Goal: Task Accomplishment & Management: Manage account settings

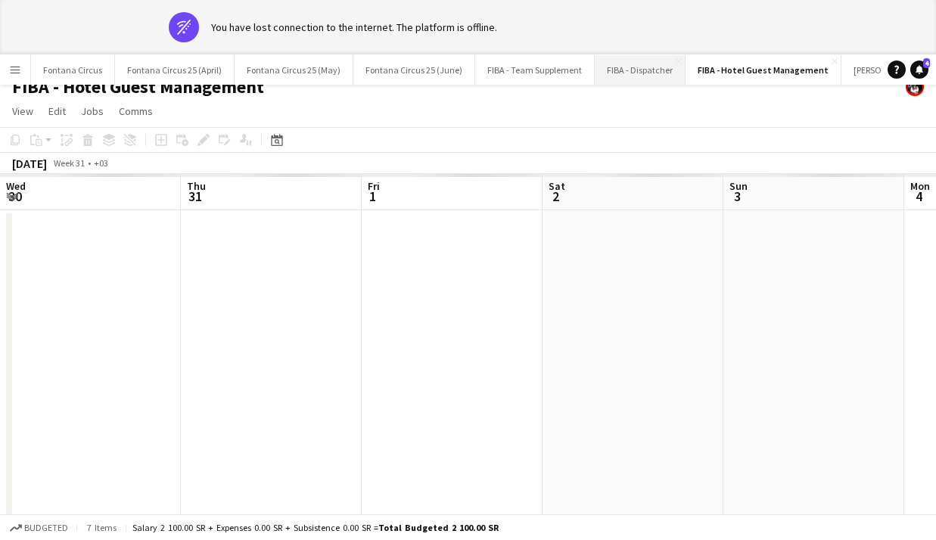
scroll to position [0, 580]
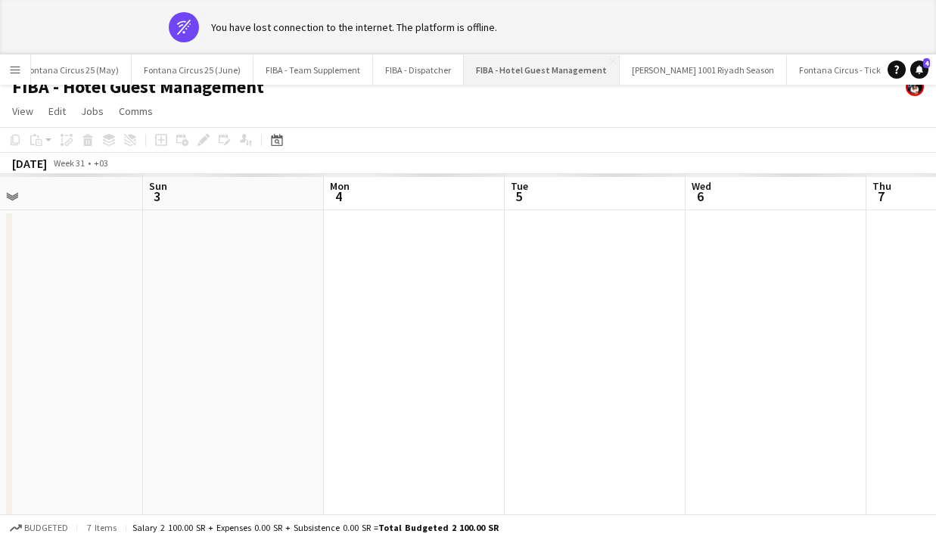
click at [502, 65] on button "FIBA - Hotel Guest Management Close" at bounding box center [542, 69] width 156 height 29
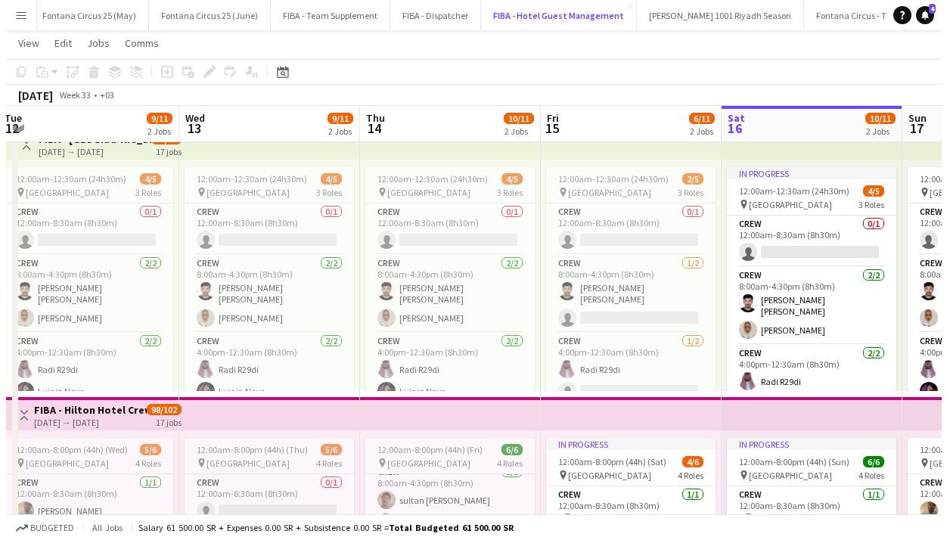
scroll to position [0, 0]
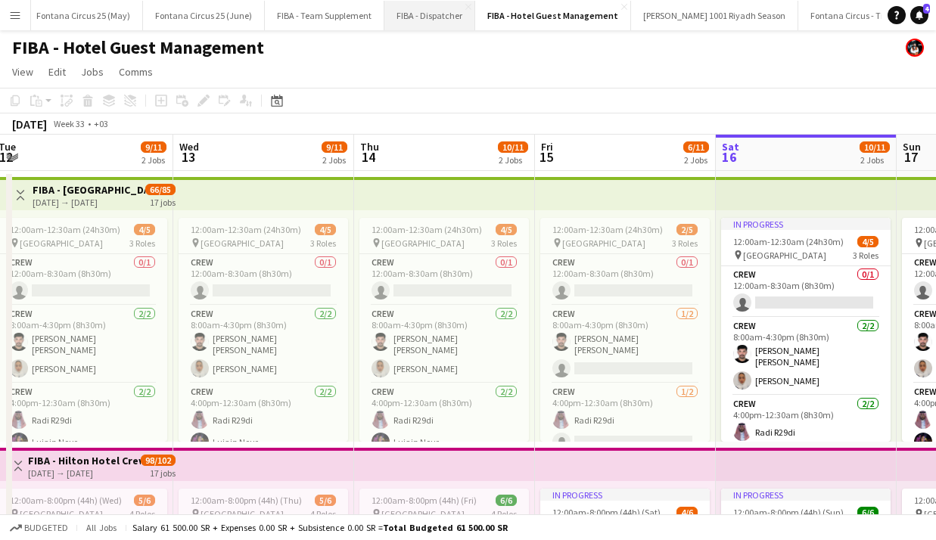
click at [416, 15] on button "FIBA - Dispatcher Close" at bounding box center [429, 15] width 91 height 29
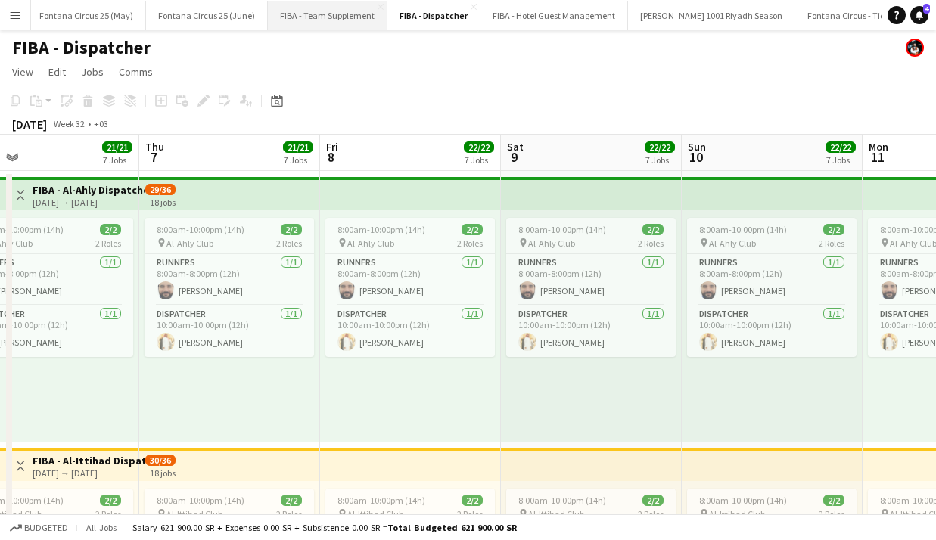
click at [312, 9] on button "FIBA - Team Supplement Close" at bounding box center [328, 15] width 120 height 29
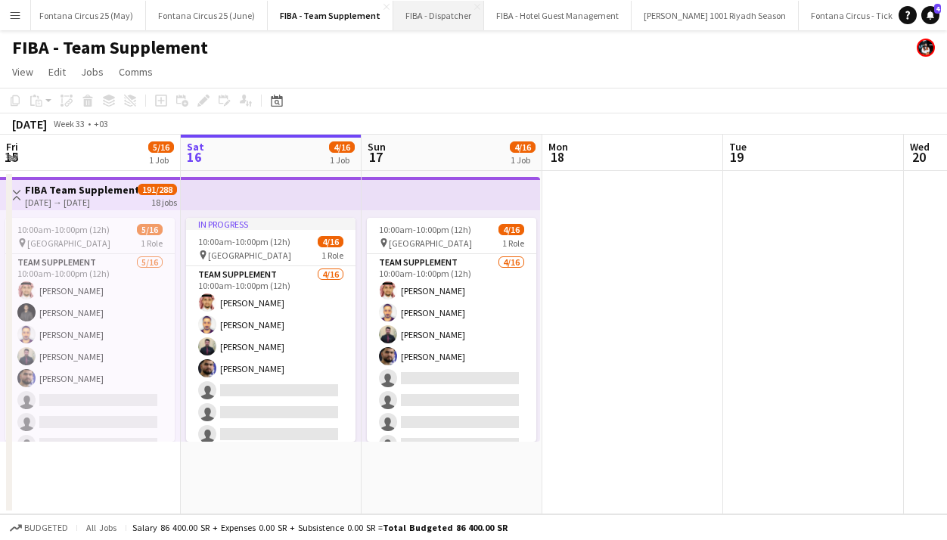
click at [401, 19] on button "FIBA - Dispatcher Close" at bounding box center [438, 15] width 91 height 29
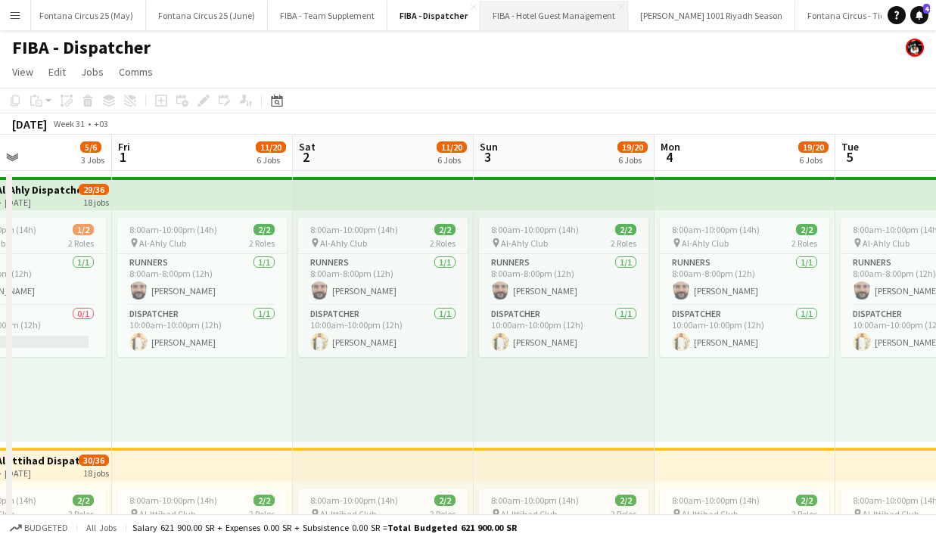
click at [556, 8] on button "FIBA - Hotel Guest Management Close" at bounding box center [553, 15] width 147 height 29
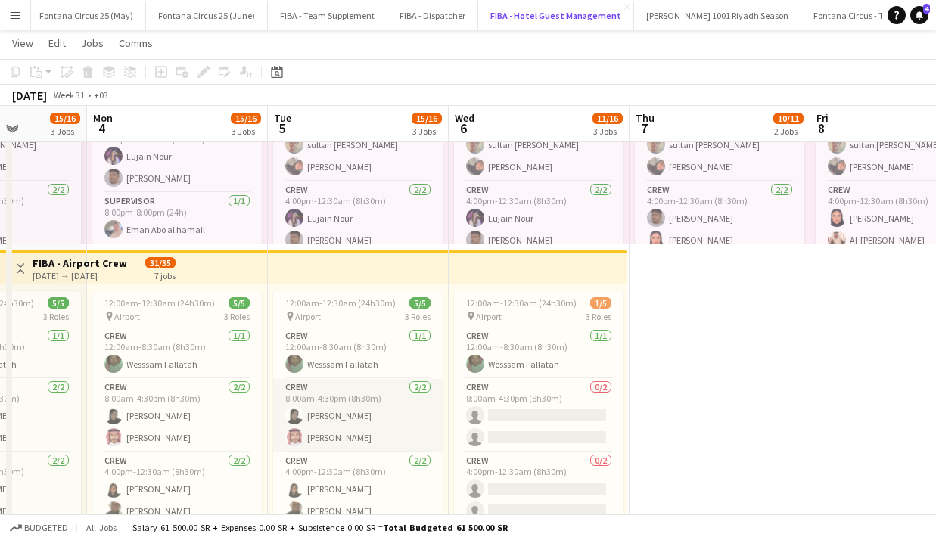
scroll to position [11, 0]
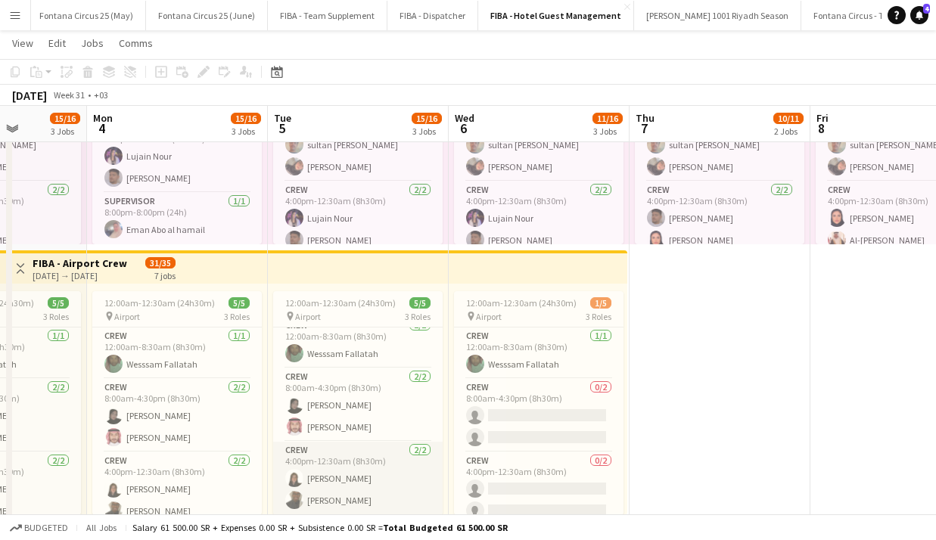
click at [340, 480] on app-card-role "Crew [DATE] 4:00pm-12:30am (8h30m) [PERSON_NAME]" at bounding box center [357, 478] width 169 height 73
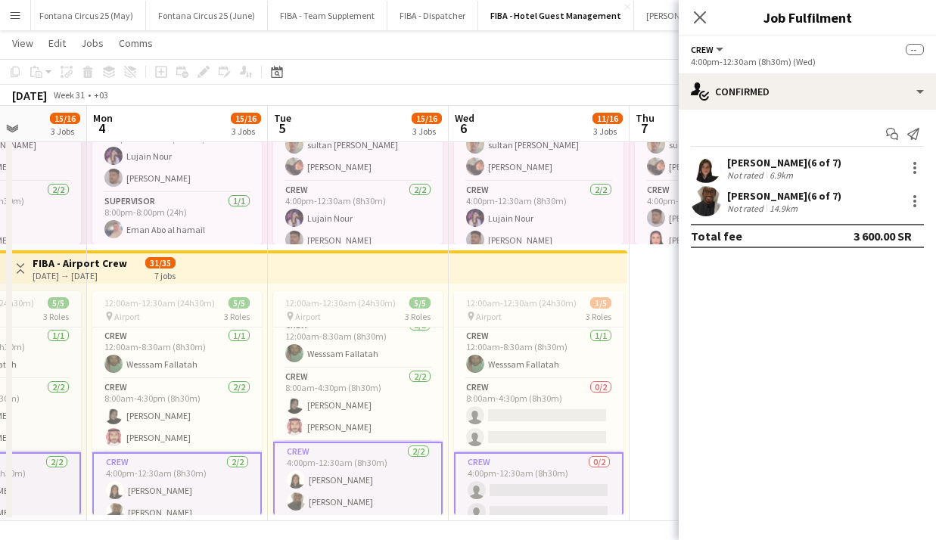
click at [755, 157] on div "[PERSON_NAME] (6 of 7)" at bounding box center [784, 163] width 114 height 14
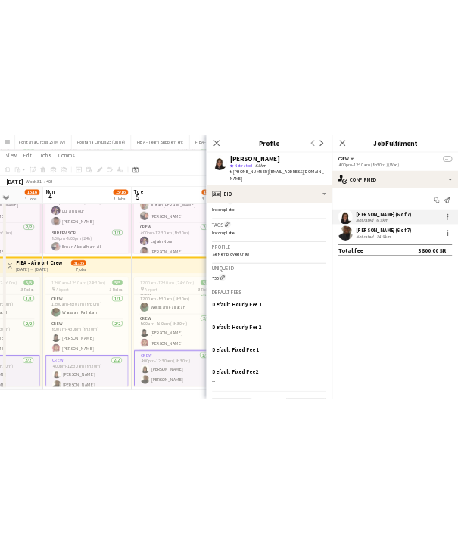
scroll to position [606, 0]
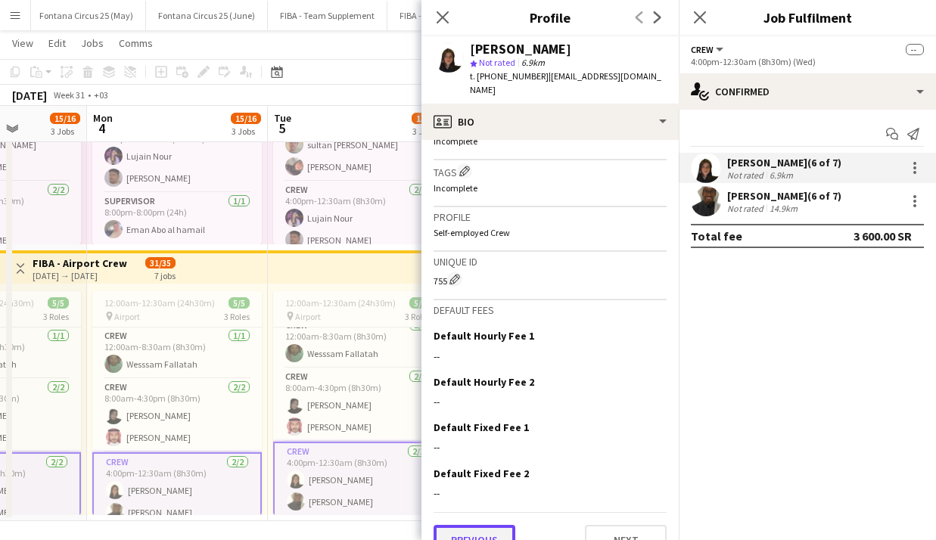
click at [473, 525] on button "Previous" at bounding box center [474, 540] width 82 height 30
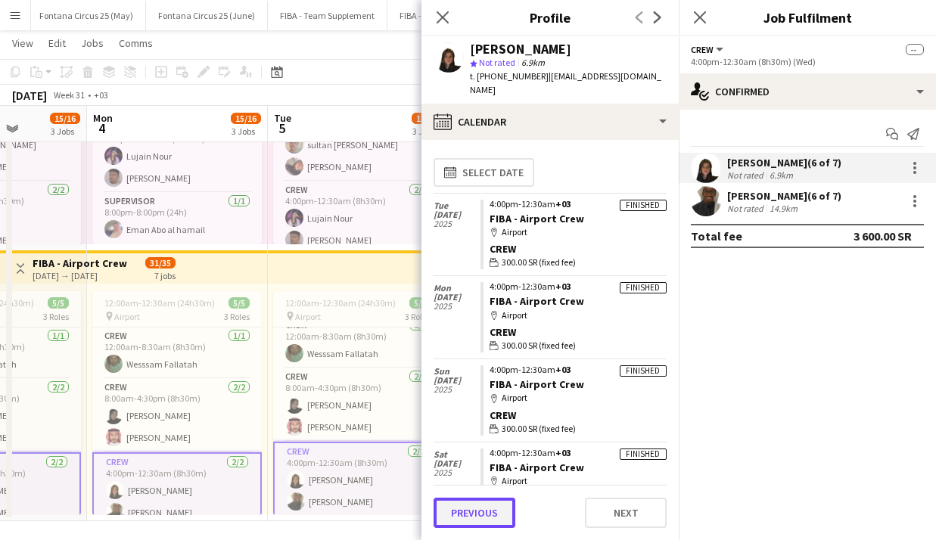
click at [473, 505] on button "Previous" at bounding box center [474, 513] width 82 height 30
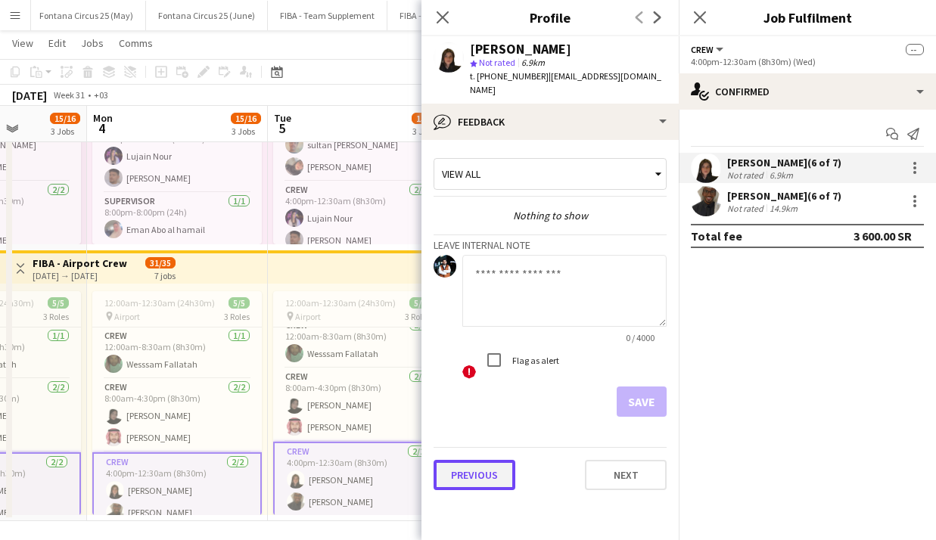
click at [469, 474] on button "Previous" at bounding box center [474, 475] width 82 height 30
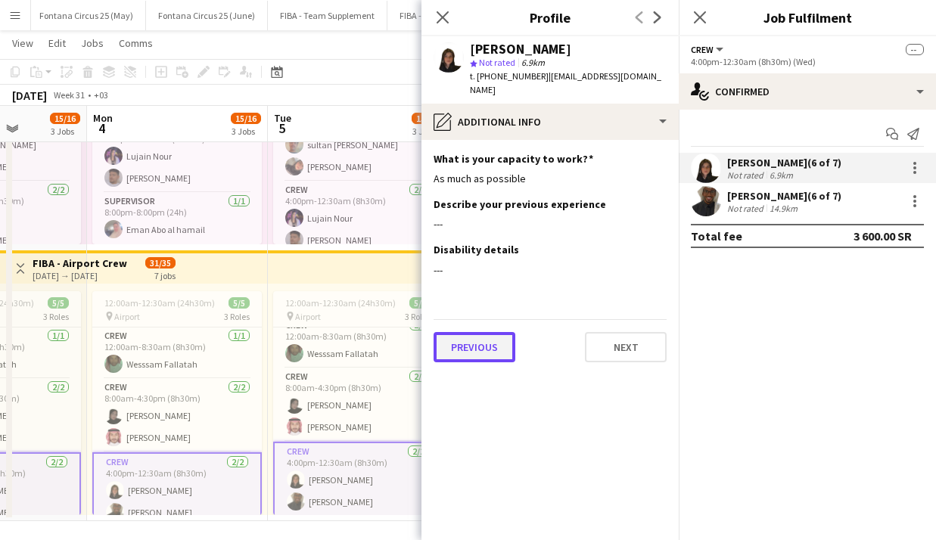
click at [458, 332] on button "Previous" at bounding box center [474, 347] width 82 height 30
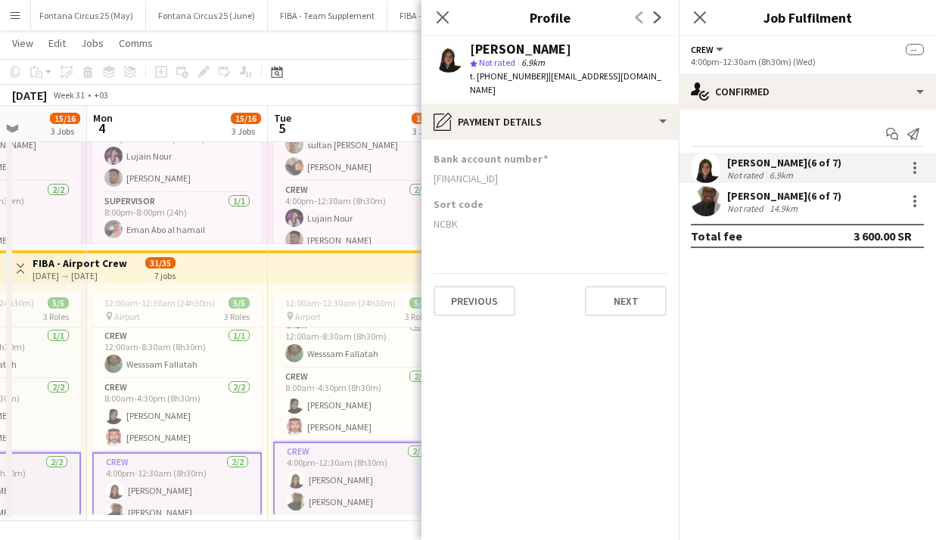
click at [486, 172] on div "[FINANCIAL_ID]" at bounding box center [549, 179] width 233 height 14
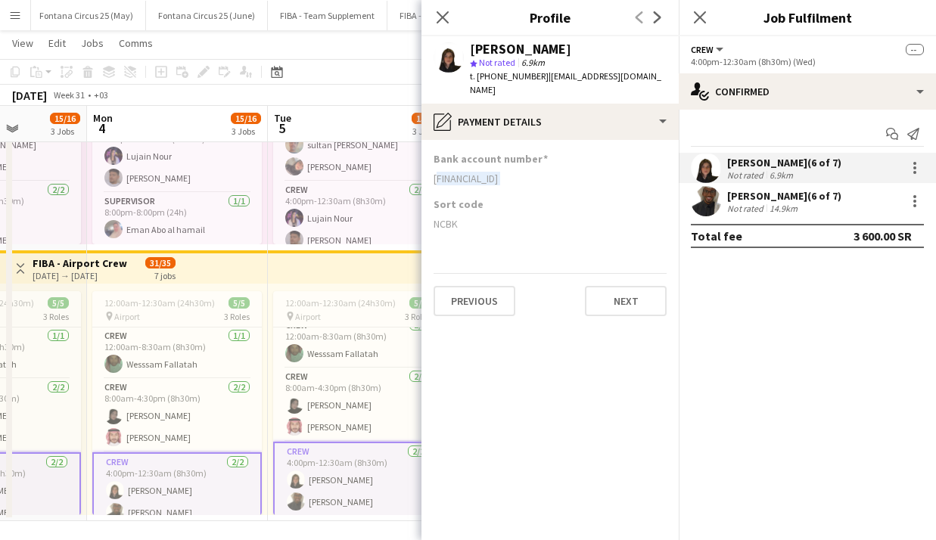
copy div "[FINANCIAL_ID]"
click at [460, 335] on app-section-data-types "Bank account number [FINANCIAL_ID] Sort code NCBK Previous Next" at bounding box center [549, 340] width 257 height 400
click at [184, 381] on app-card-role "Crew [DATE] 8:00am-4:30pm (8h30m) [PERSON_NAME] [PERSON_NAME]" at bounding box center [176, 415] width 169 height 73
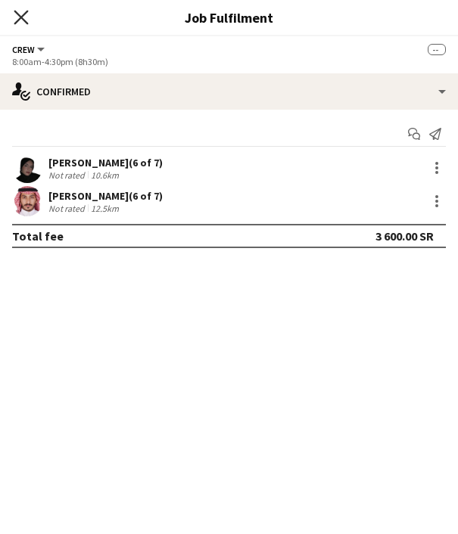
click at [23, 14] on icon at bounding box center [21, 17] width 14 height 14
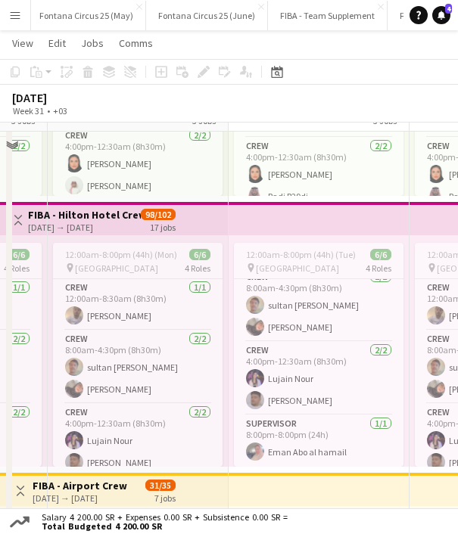
scroll to position [263, 0]
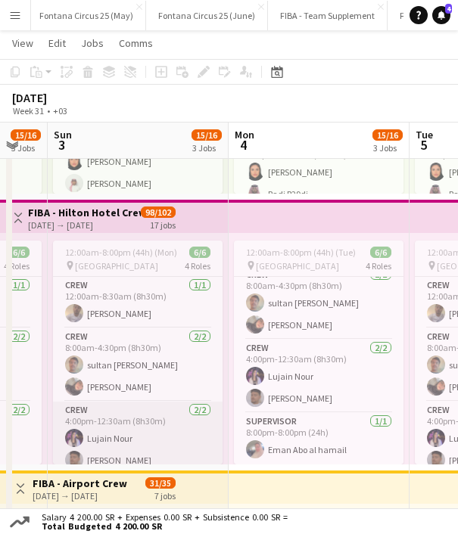
click at [143, 455] on app-card-role "Crew [DATE] 4:00pm-12:30am (8h30m) [PERSON_NAME]" at bounding box center [137, 438] width 169 height 73
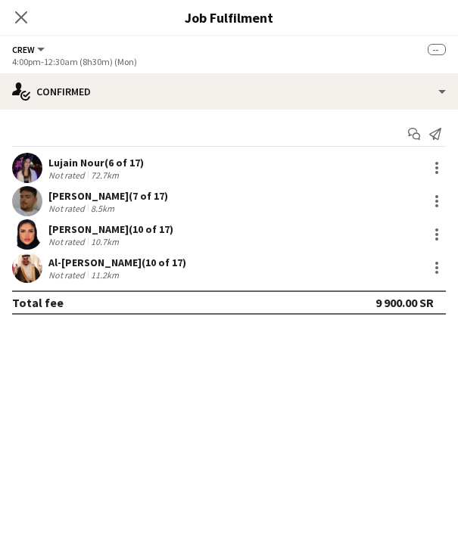
click at [64, 195] on div "[PERSON_NAME] (7 of 17)" at bounding box center [108, 196] width 120 height 14
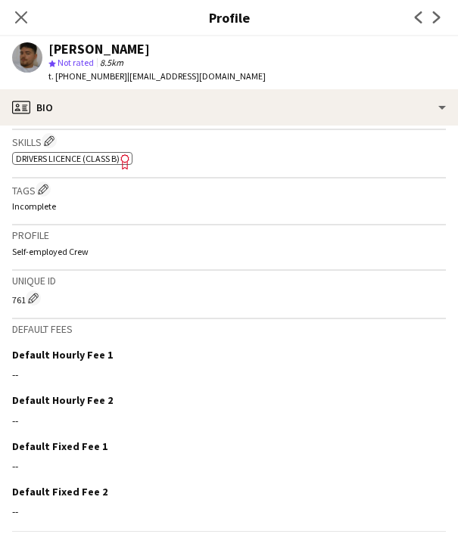
scroll to position [603, 0]
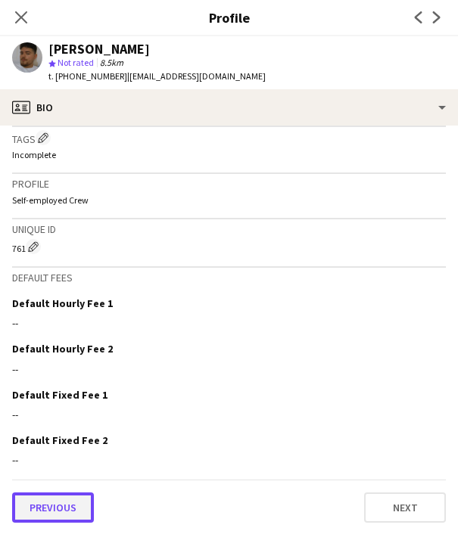
click at [60, 506] on button "Previous" at bounding box center [53, 507] width 82 height 30
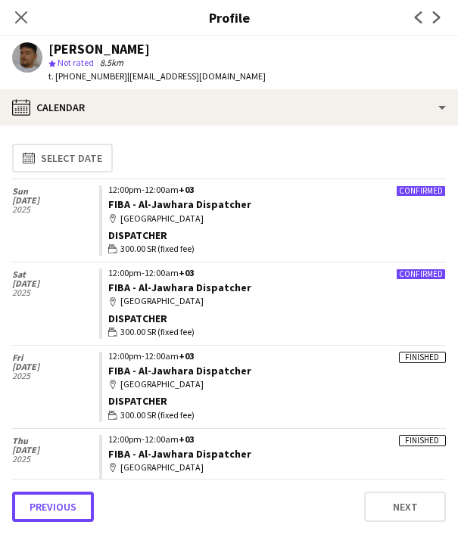
click at [60, 506] on button "Previous" at bounding box center [53, 507] width 82 height 30
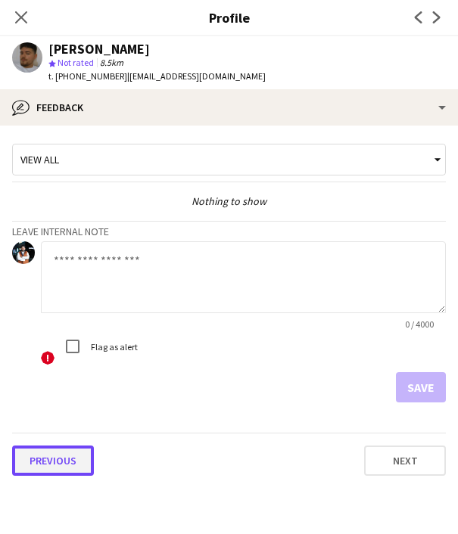
click at [51, 463] on button "Previous" at bounding box center [53, 461] width 82 height 30
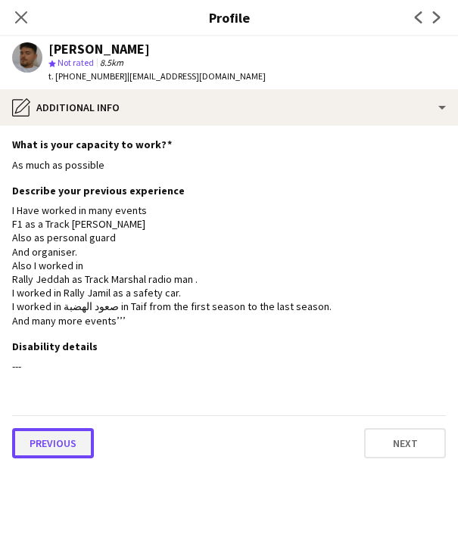
click at [47, 457] on button "Previous" at bounding box center [53, 443] width 82 height 30
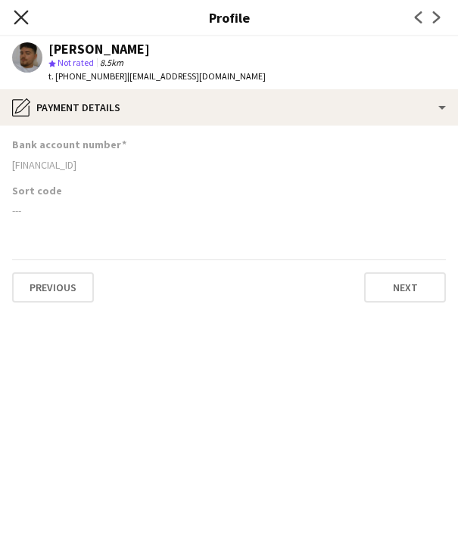
click at [19, 15] on icon at bounding box center [21, 17] width 14 height 14
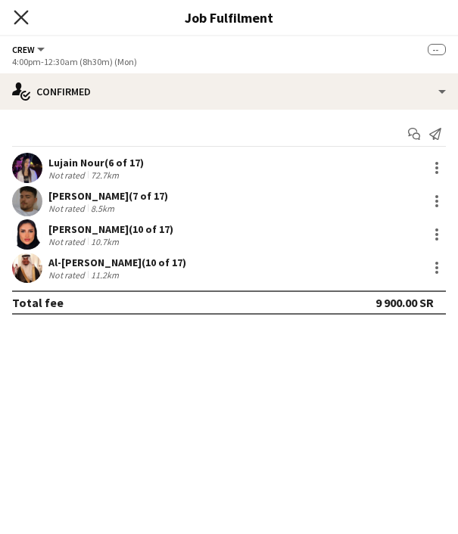
click at [22, 20] on icon "Close pop-in" at bounding box center [21, 17] width 14 height 14
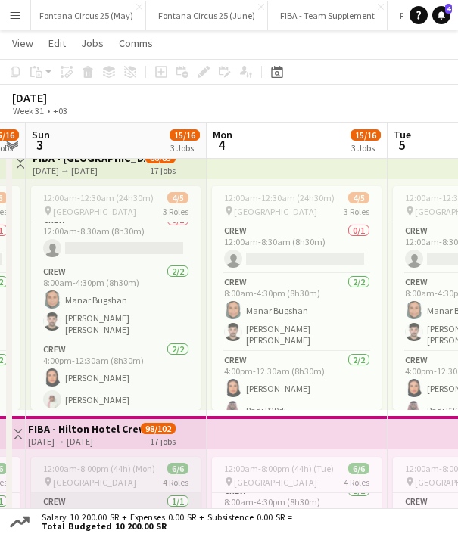
scroll to position [0, 517]
click at [297, 392] on app-card-role "Crew [DATE] 4:00pm-12:30am (8h30m) Joud [PERSON_NAME] R29di" at bounding box center [296, 388] width 169 height 73
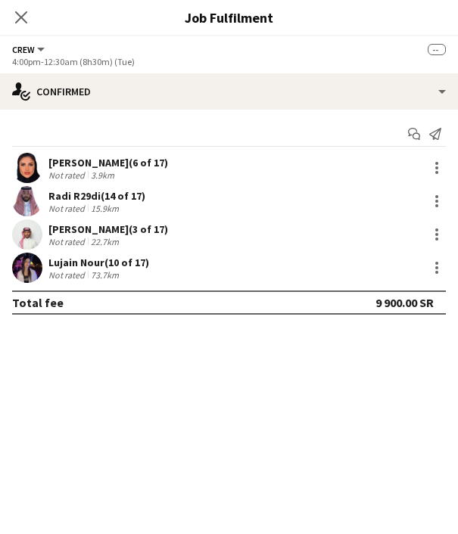
click at [62, 191] on div "Radi R29di (14 of 17)" at bounding box center [96, 196] width 97 height 14
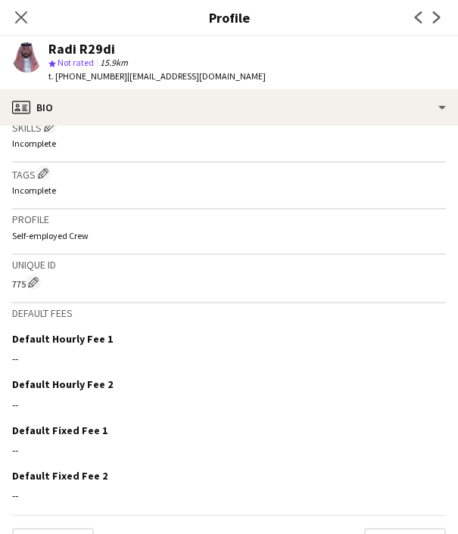
scroll to position [589, 0]
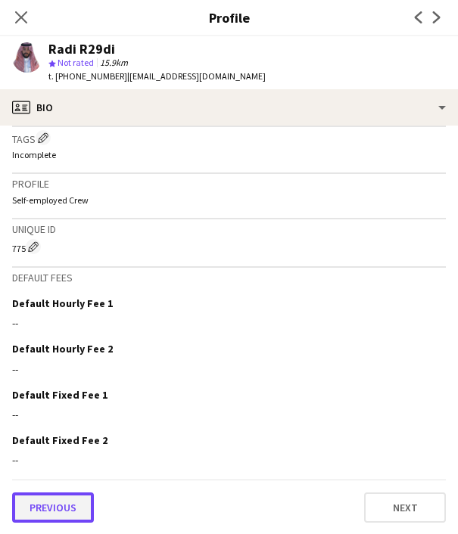
click at [66, 502] on button "Previous" at bounding box center [53, 507] width 82 height 30
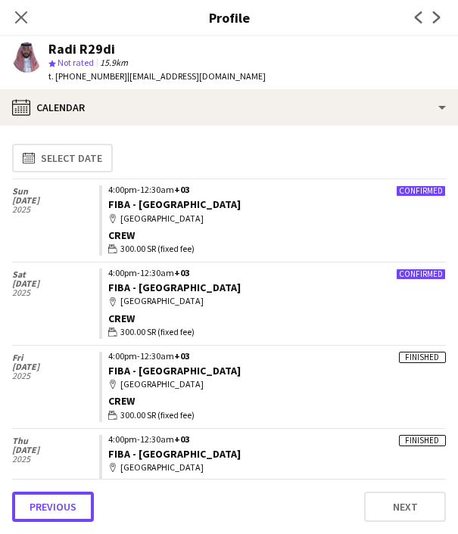
click at [66, 502] on button "Previous" at bounding box center [53, 507] width 82 height 30
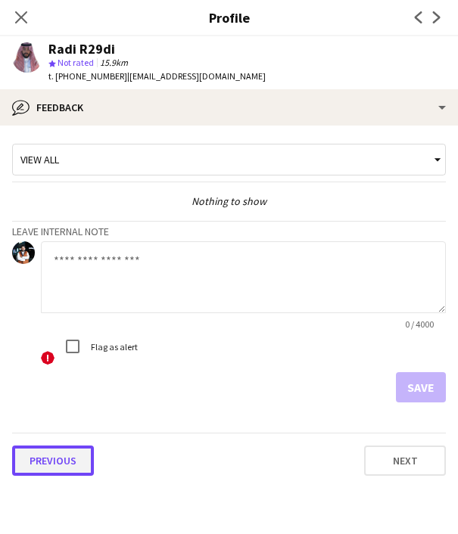
click at [50, 456] on button "Previous" at bounding box center [53, 461] width 82 height 30
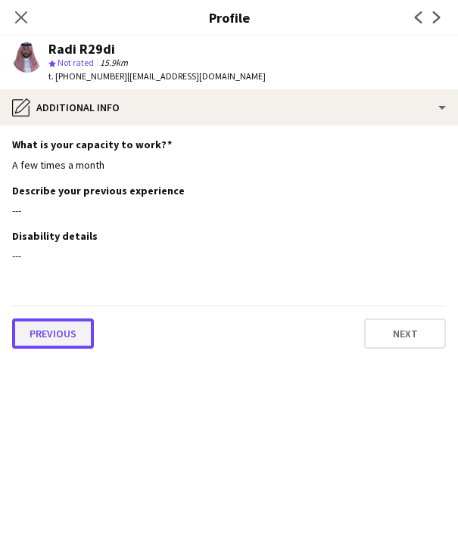
click at [65, 328] on button "Previous" at bounding box center [53, 333] width 82 height 30
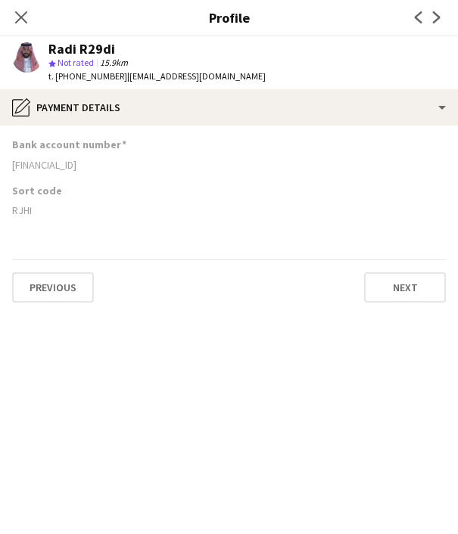
click at [23, 213] on div "RJHI" at bounding box center [228, 210] width 433 height 14
copy div "RJHI"
click at [23, 16] on icon at bounding box center [21, 17] width 14 height 14
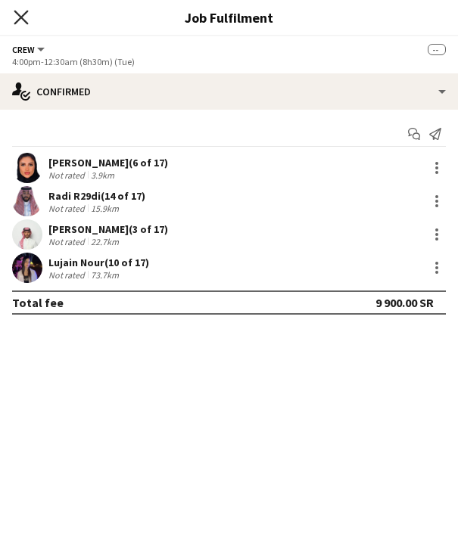
click at [22, 17] on icon at bounding box center [21, 17] width 14 height 14
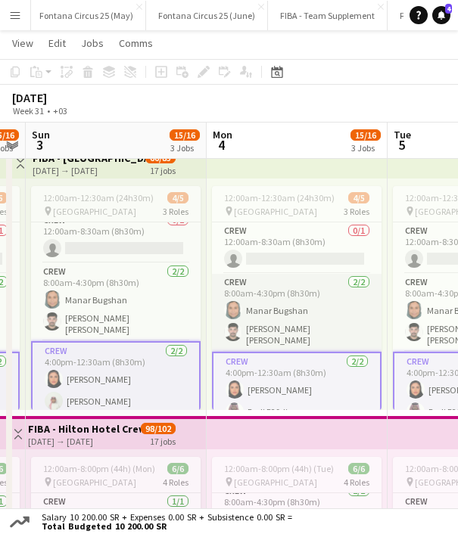
click at [253, 307] on app-card-role "Crew [DATE] 8:00am-4:30pm (8h30m) Manar [PERSON_NAME] [PERSON_NAME]" at bounding box center [296, 313] width 169 height 78
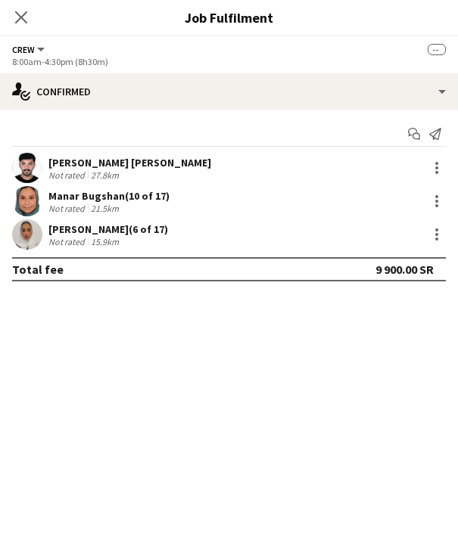
click at [68, 190] on div "[PERSON_NAME] (10 of 17)" at bounding box center [108, 196] width 121 height 14
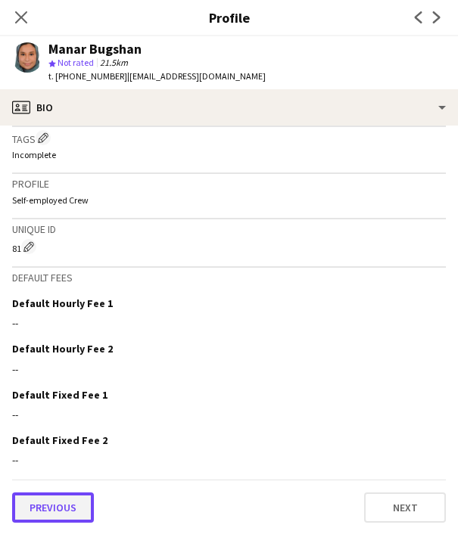
click at [68, 509] on button "Previous" at bounding box center [53, 507] width 82 height 30
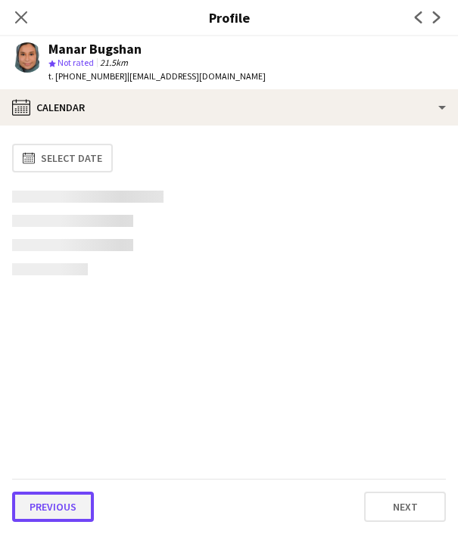
click at [62, 509] on button "Previous" at bounding box center [53, 507] width 82 height 30
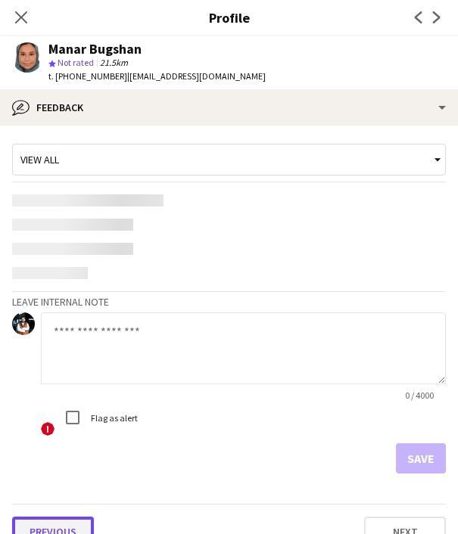
click at [62, 526] on button "Previous" at bounding box center [53, 532] width 82 height 30
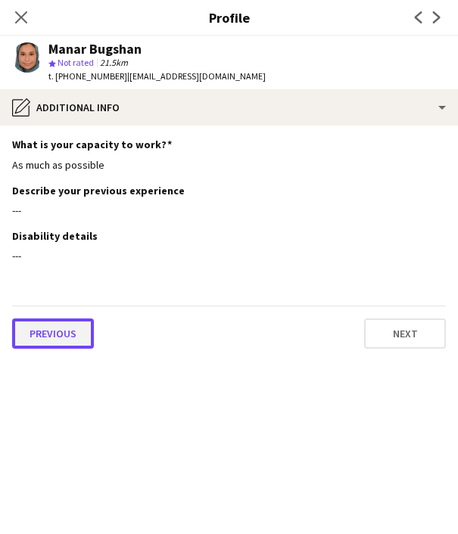
click at [69, 324] on button "Previous" at bounding box center [53, 333] width 82 height 30
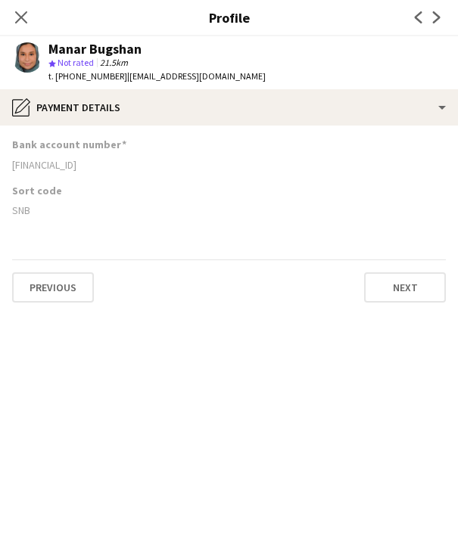
click at [23, 207] on div "SNB" at bounding box center [228, 210] width 433 height 14
click at [17, 206] on div "SNB" at bounding box center [228, 210] width 433 height 14
copy div "SNB"
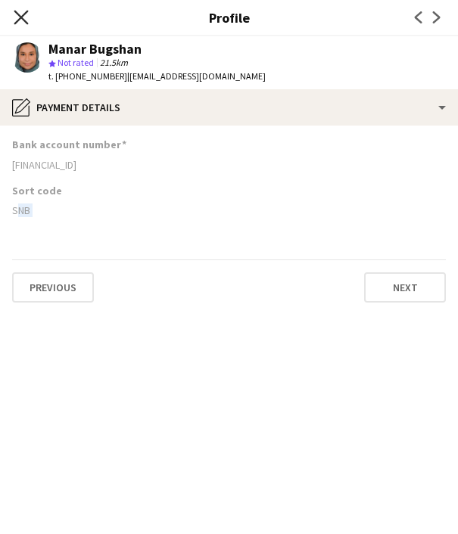
click at [17, 11] on icon at bounding box center [21, 17] width 14 height 14
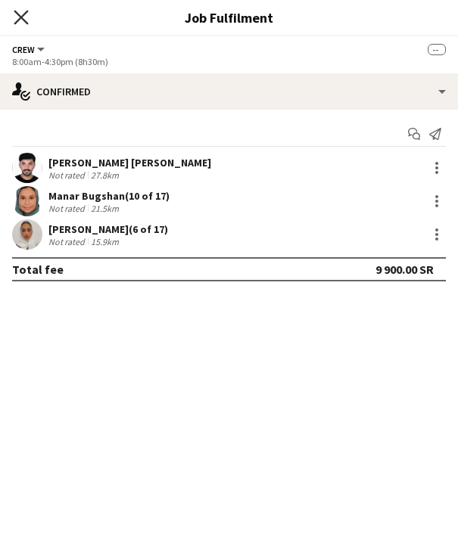
click at [15, 11] on icon at bounding box center [21, 17] width 14 height 14
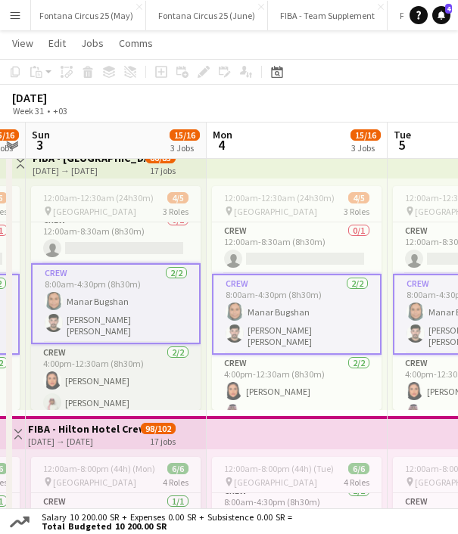
click at [127, 380] on app-card-role "Crew [DATE] 4:00pm-12:30am (8h30m) [PERSON_NAME]" at bounding box center [115, 380] width 169 height 73
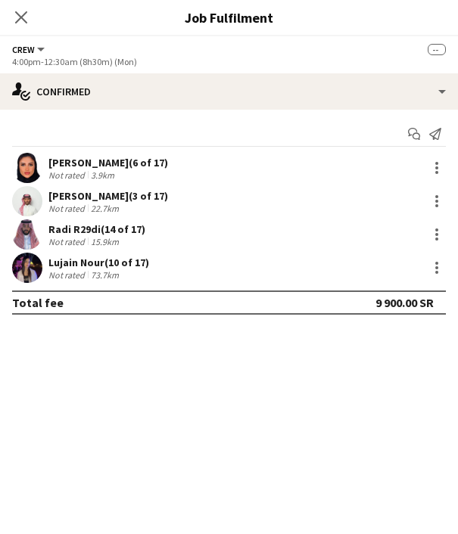
click at [82, 161] on div "[PERSON_NAME] (6 of 17)" at bounding box center [108, 163] width 120 height 14
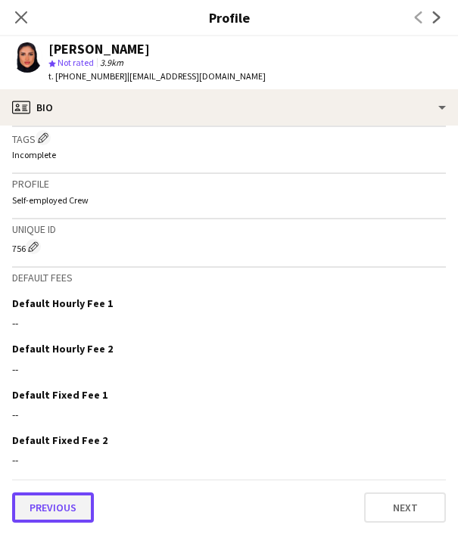
click at [68, 498] on button "Previous" at bounding box center [53, 507] width 82 height 30
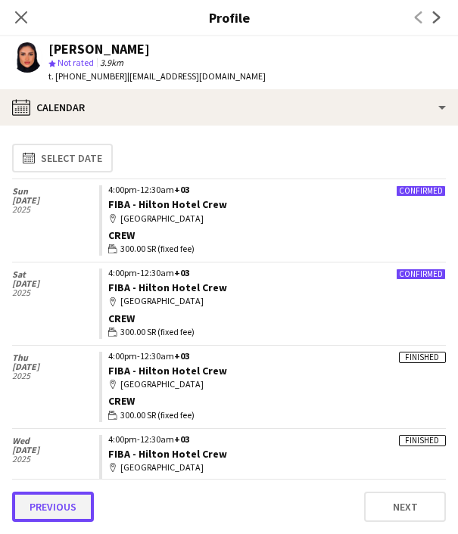
click at [73, 502] on button "Previous" at bounding box center [53, 507] width 82 height 30
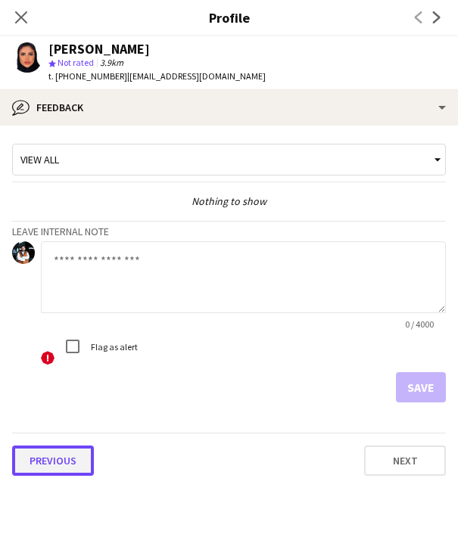
click at [61, 449] on button "Previous" at bounding box center [53, 461] width 82 height 30
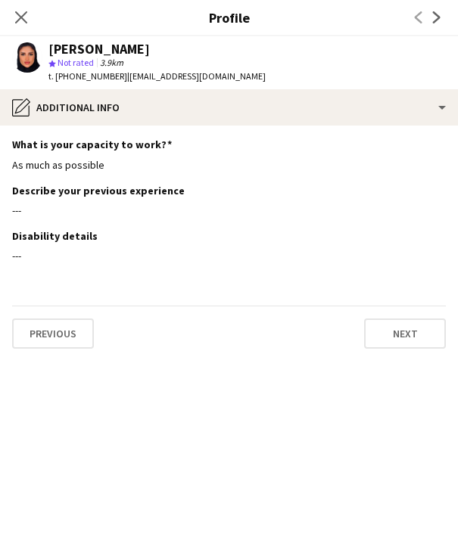
click at [57, 311] on div "Previous Next" at bounding box center [228, 327] width 433 height 43
click at [56, 332] on button "Previous" at bounding box center [53, 333] width 82 height 30
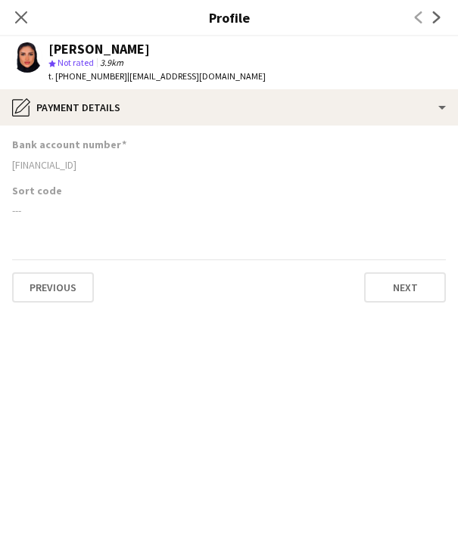
click at [247, 319] on app-section-data-types "Bank account number [FINANCIAL_ID] Sort code --- Previous Next" at bounding box center [229, 330] width 458 height 408
click at [17, 12] on icon at bounding box center [21, 17] width 14 height 14
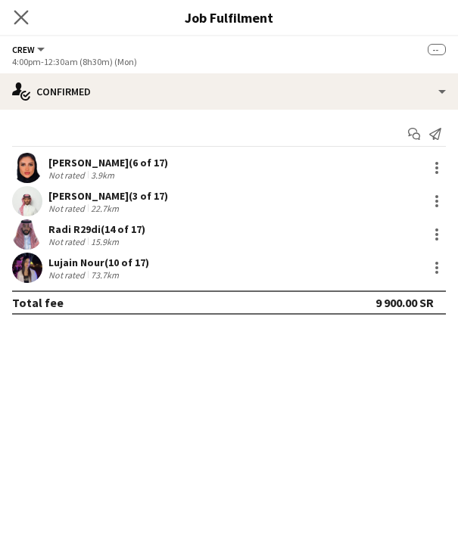
click at [13, 17] on app-icon "Close pop-in" at bounding box center [22, 18] width 22 height 22
